Goal: Information Seeking & Learning: Learn about a topic

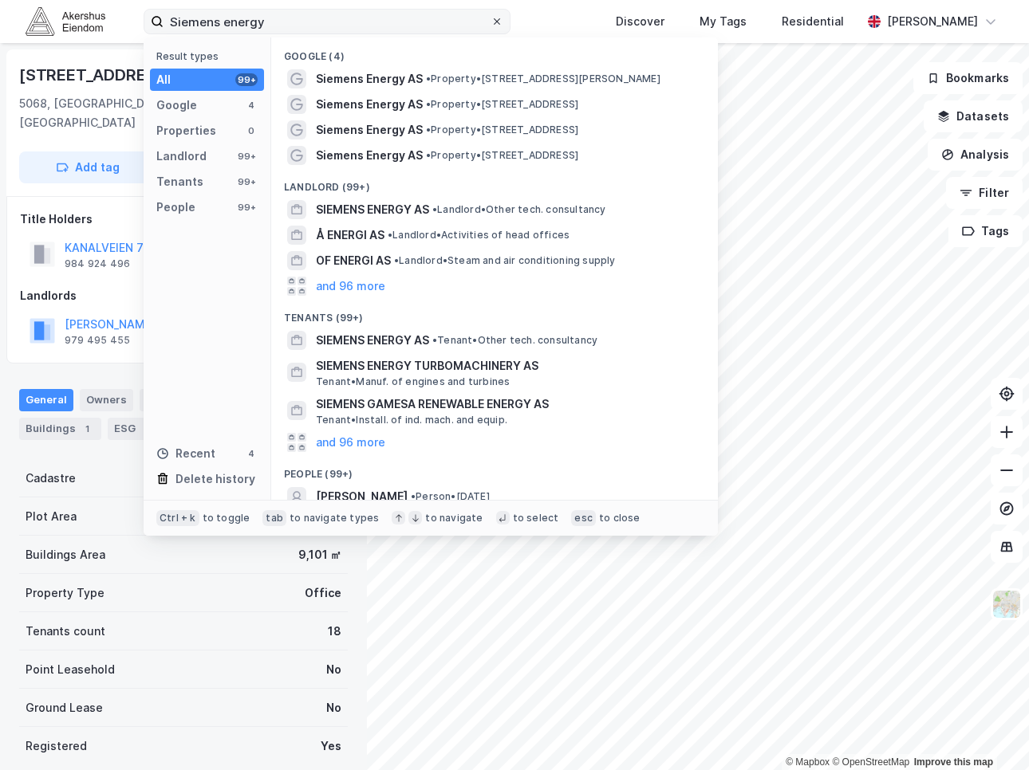
click at [502, 26] on div at bounding box center [497, 21] width 10 height 13
click at [490, 26] on input "Siemens energy" at bounding box center [326, 22] width 327 height 24
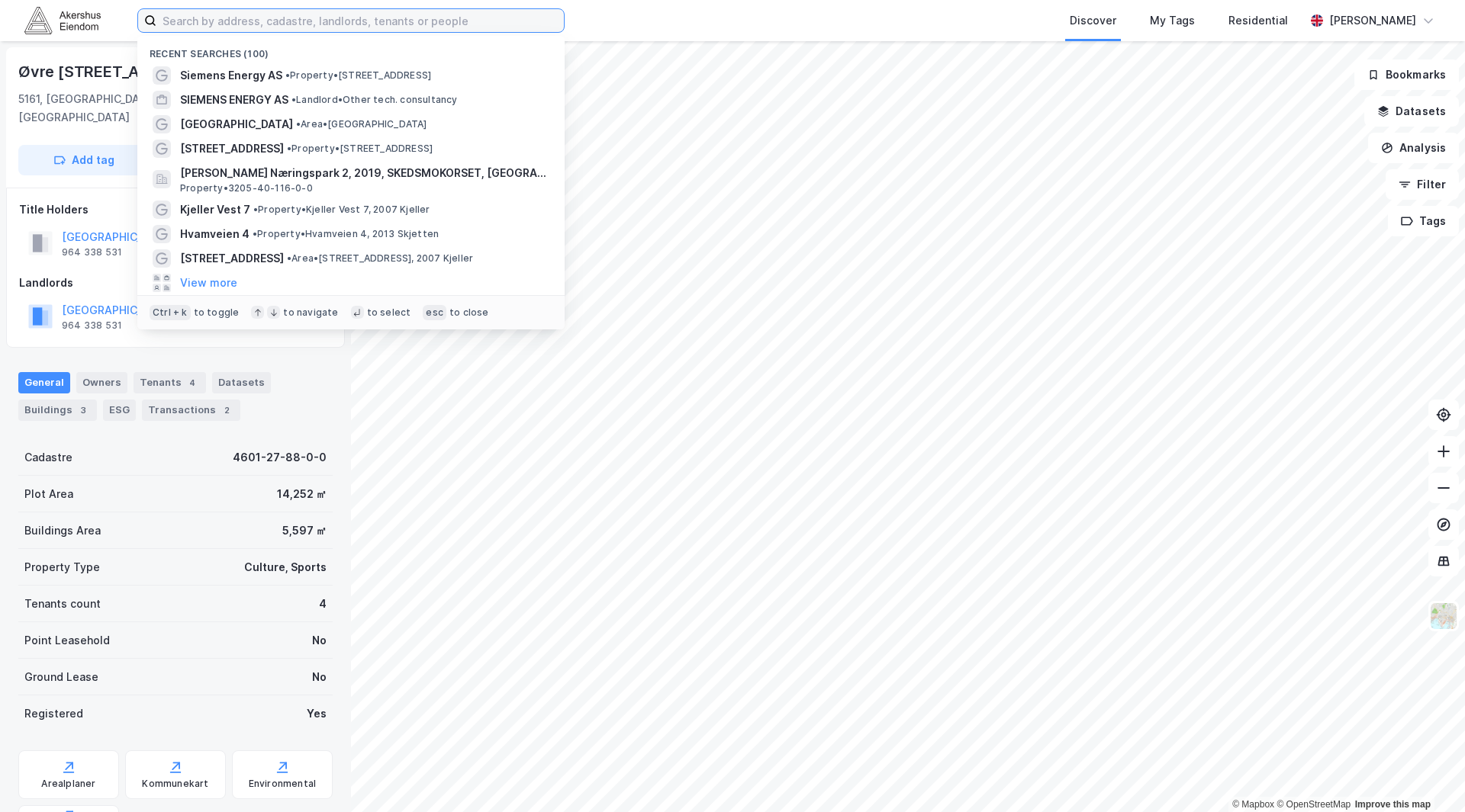
click at [269, 19] on input at bounding box center [360, 21] width 408 height 23
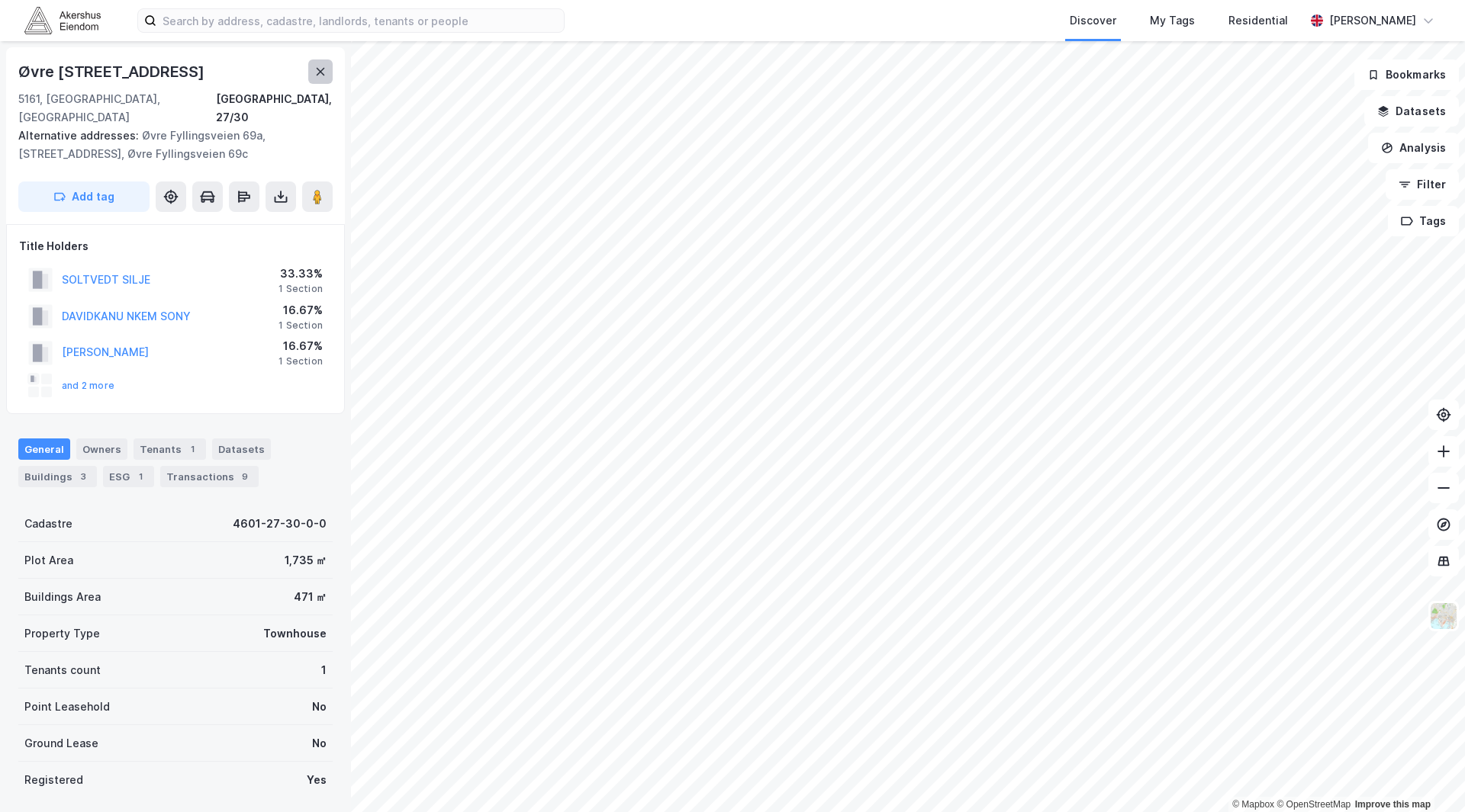
click at [332, 70] on button at bounding box center [321, 72] width 25 height 25
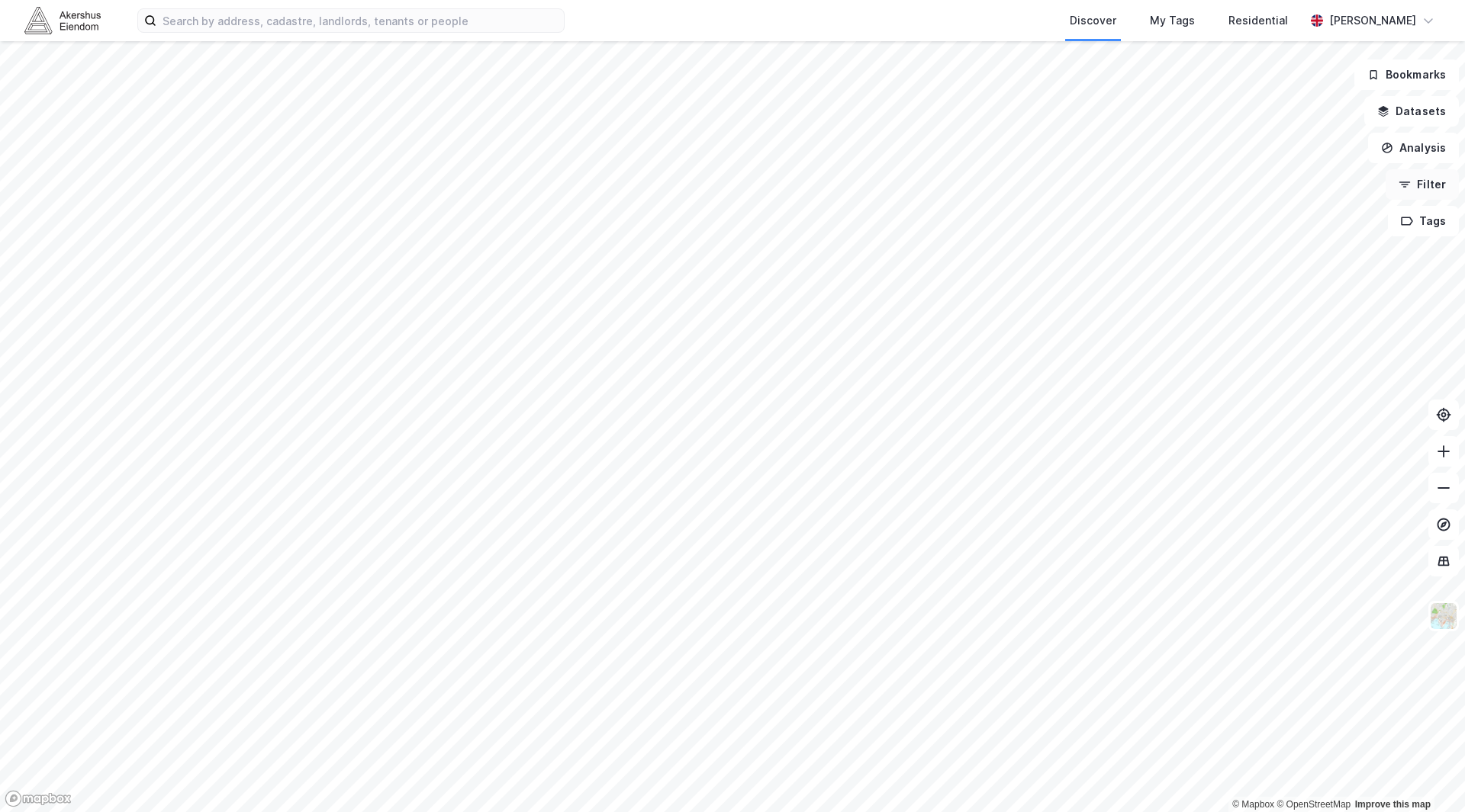
click at [984, 191] on button "Filter" at bounding box center [1422, 185] width 74 height 31
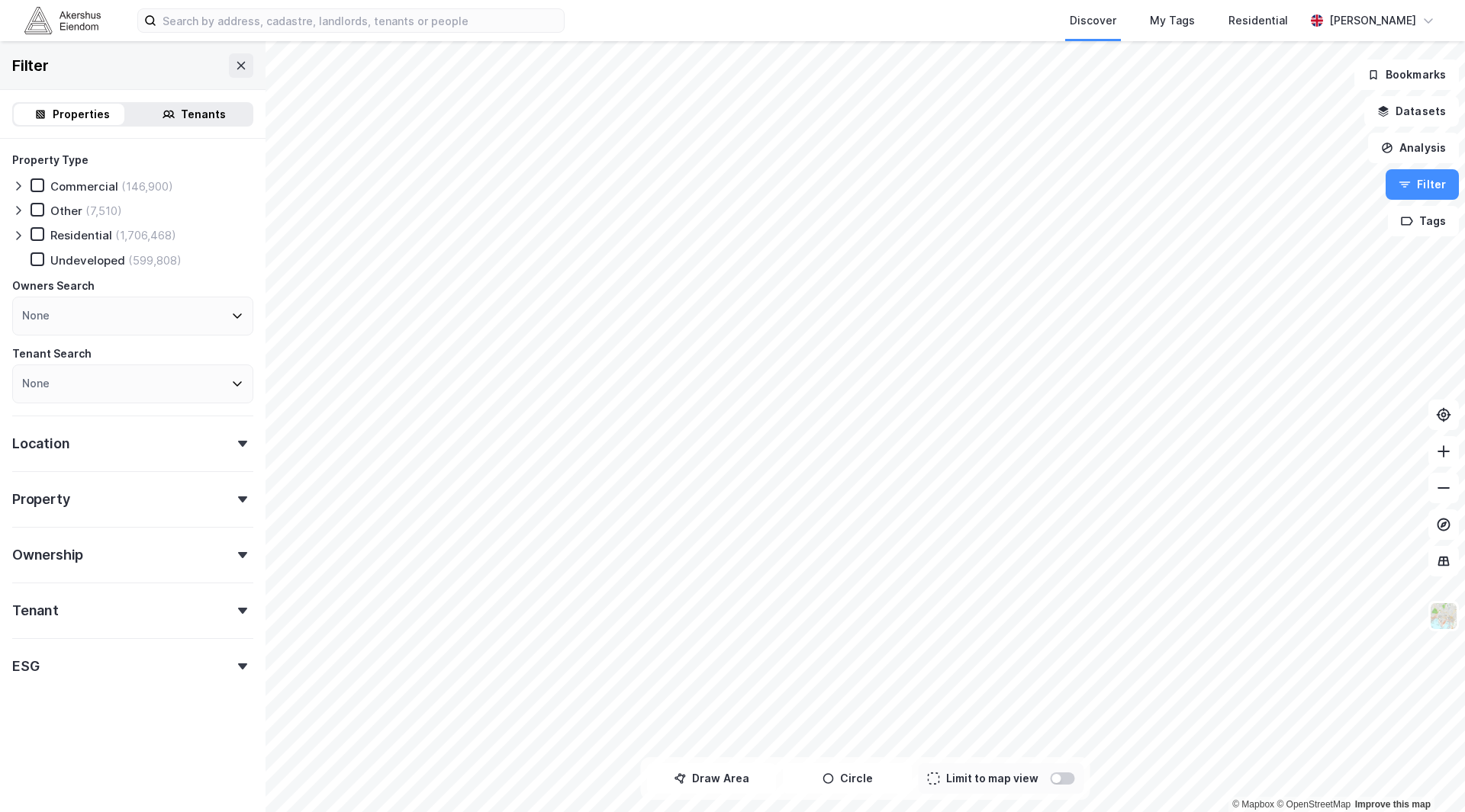
click at [37, 438] on div "Location" at bounding box center [41, 443] width 57 height 18
click at [144, 428] on div "Location" at bounding box center [133, 437] width 241 height 43
click at [26, 185] on div at bounding box center [21, 187] width 18 height 15
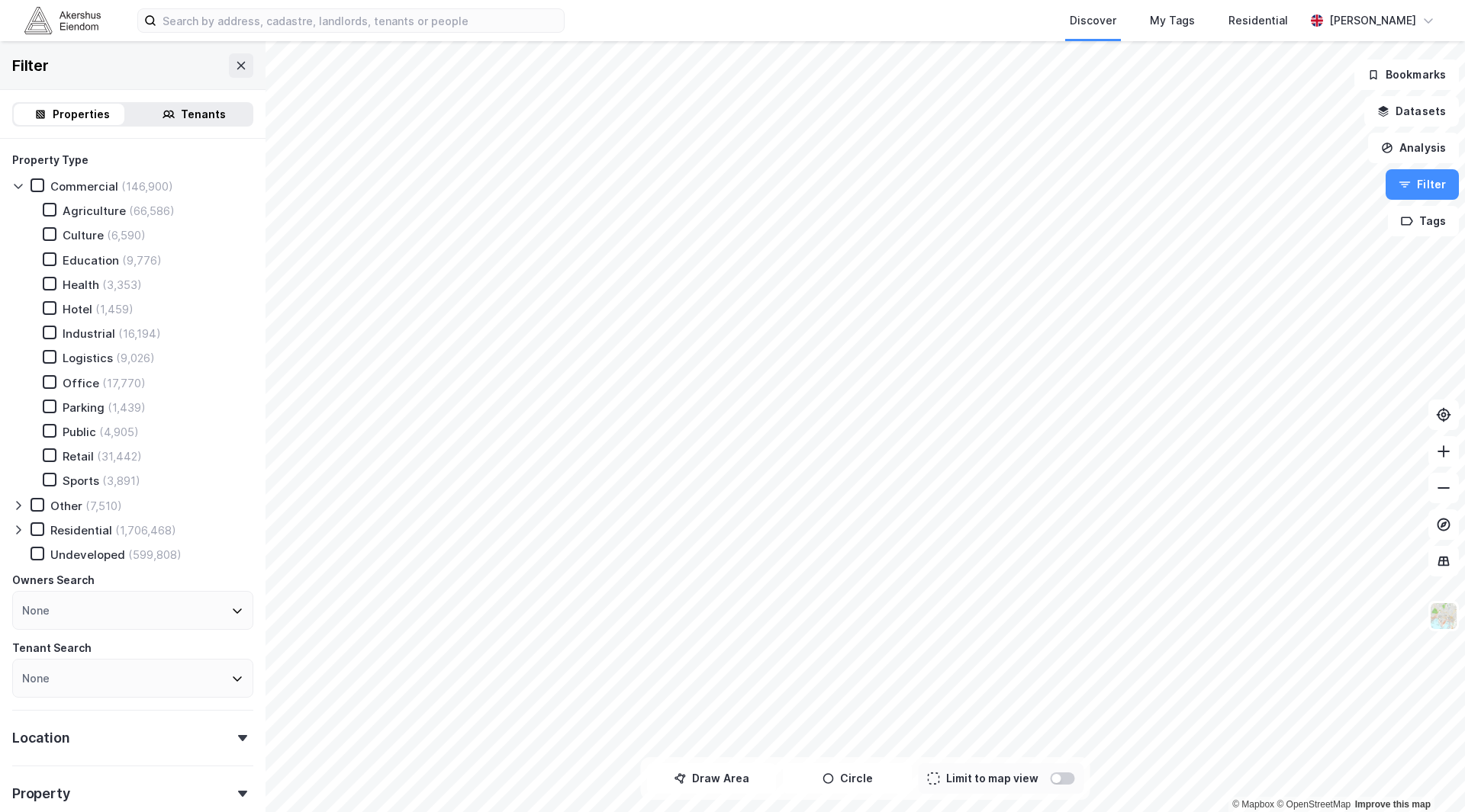
click at [65, 387] on div "Office" at bounding box center [80, 383] width 36 height 14
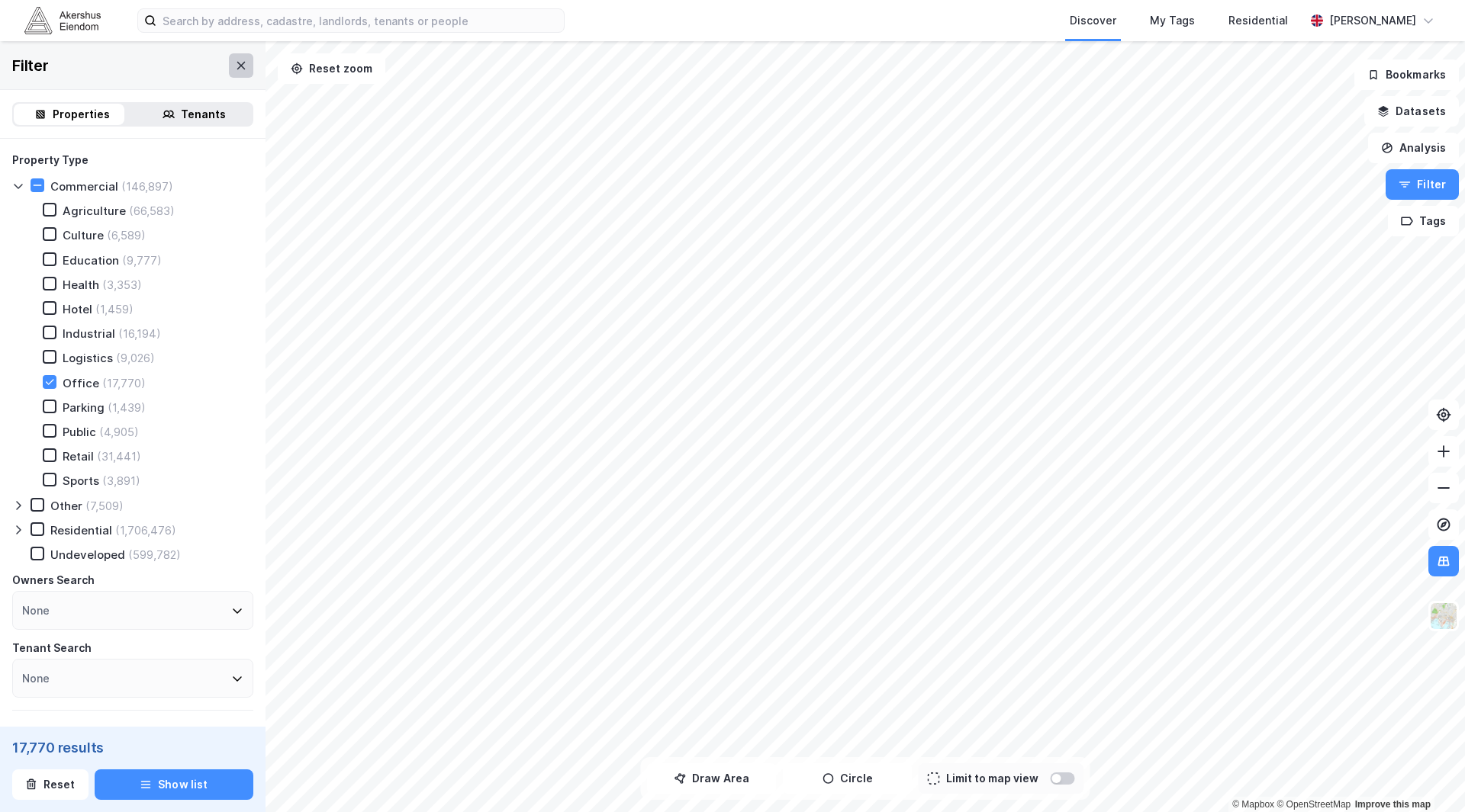
click at [233, 55] on button at bounding box center [241, 66] width 25 height 25
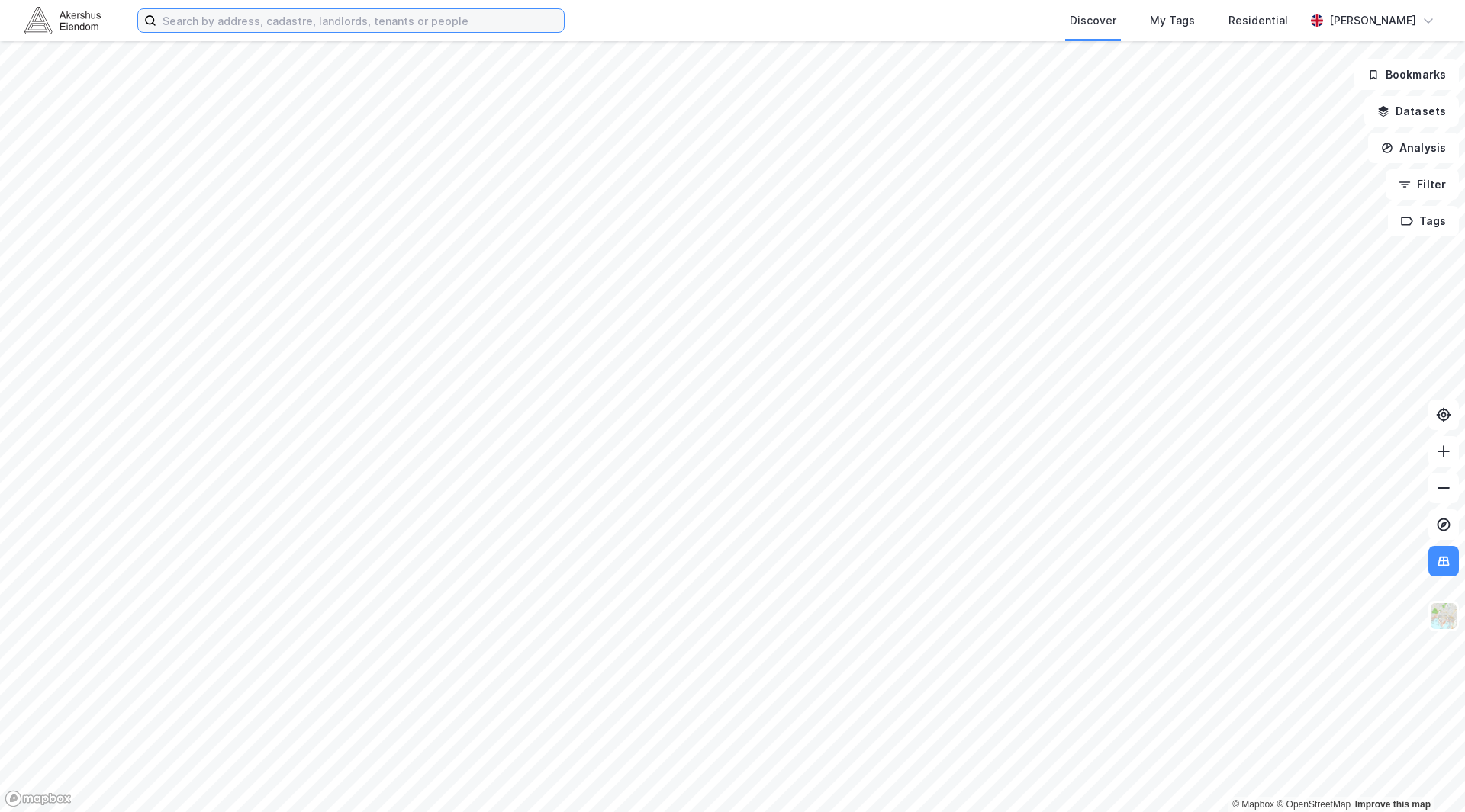
click at [216, 28] on input at bounding box center [360, 21] width 408 height 23
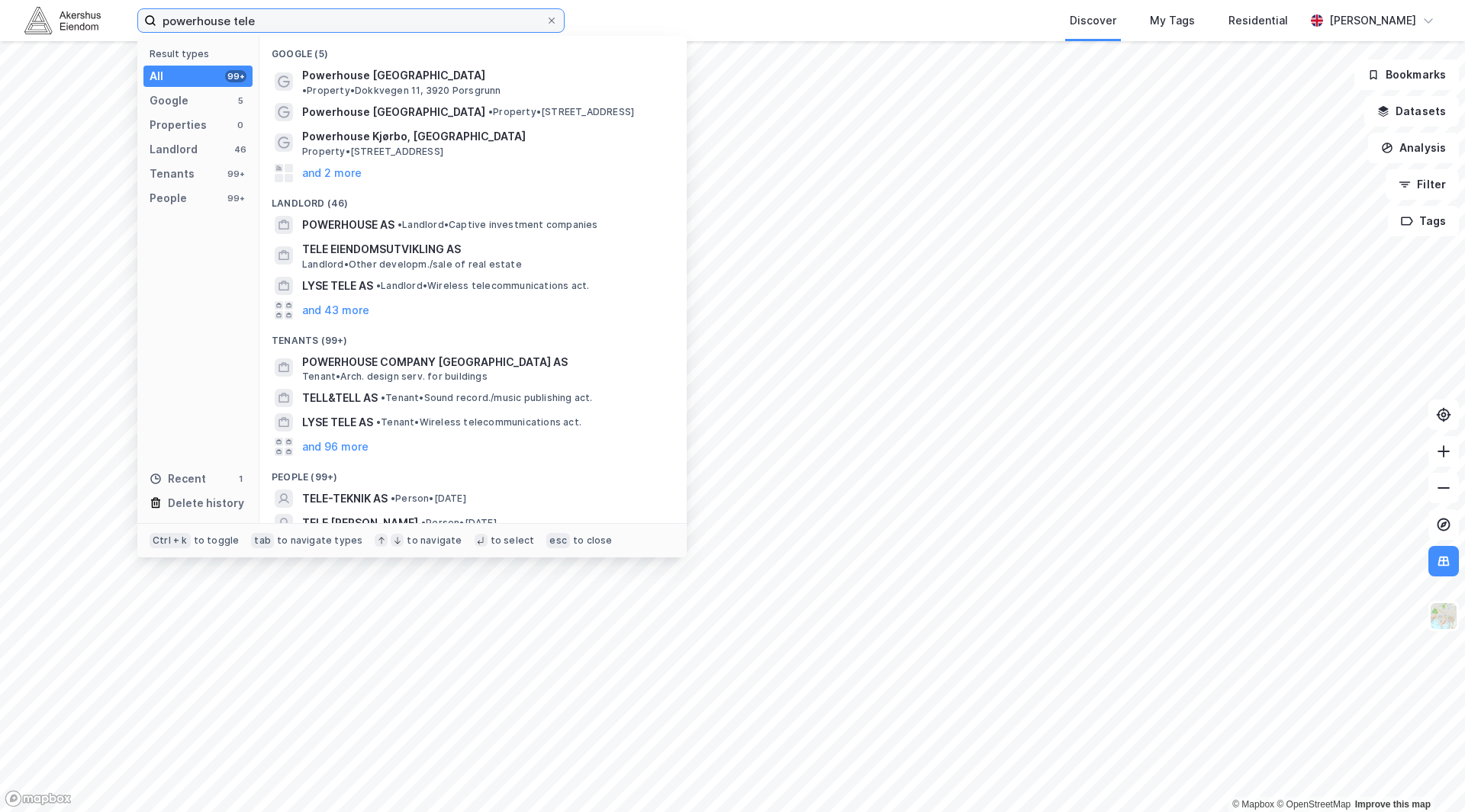
type input "powerhouse tele"
click at [375, 74] on span "Powerhouse [GEOGRAPHIC_DATA]" at bounding box center [393, 75] width 183 height 18
